Goal: Share content: Share content

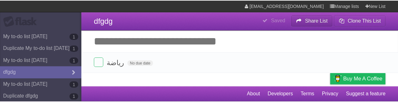
scroll to position [8, 0]
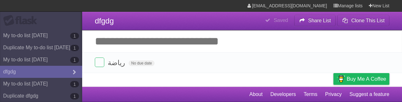
click at [278, 22] on b "Saved" at bounding box center [281, 19] width 14 height 5
click at [302, 21] on icon at bounding box center [302, 20] width 6 height 11
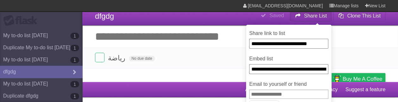
scroll to position [0, 0]
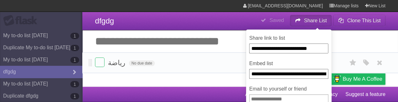
click at [220, 65] on form "رياضة No due date White Red Blue Green Purple Orange" at bounding box center [240, 62] width 290 height 10
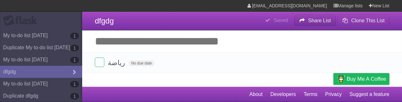
click at [304, 20] on icon at bounding box center [302, 20] width 6 height 11
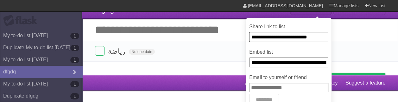
scroll to position [22, 0]
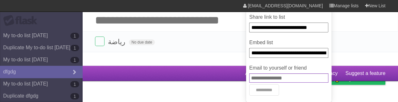
click at [273, 78] on input "Email to yourself or friend" at bounding box center [288, 77] width 79 height 9
click at [270, 78] on input "Email to yourself or friend" at bounding box center [288, 77] width 79 height 9
click at [266, 78] on input "Email to yourself or friend" at bounding box center [288, 77] width 79 height 9
type input "**********"
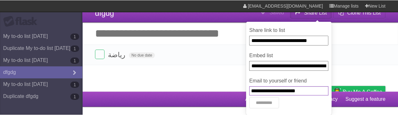
scroll to position [8, 0]
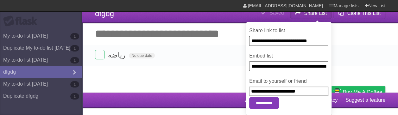
click at [275, 101] on input "**********" at bounding box center [264, 102] width 30 height 11
